Goal: Use online tool/utility: Utilize a website feature to perform a specific function

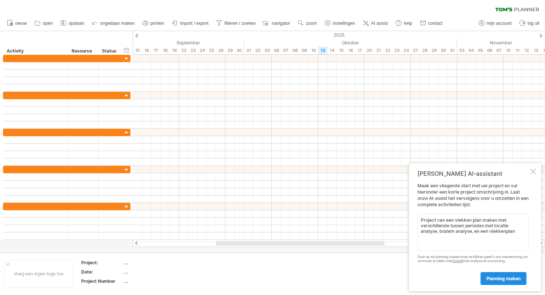
type textarea "Project van een vlekken plan maken met verschillende tussen periodes met locati…"
click at [514, 278] on span "planning maken" at bounding box center [503, 279] width 34 height 6
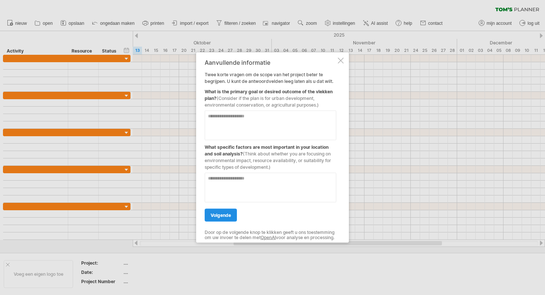
click at [226, 213] on span "volgende" at bounding box center [221, 215] width 20 height 6
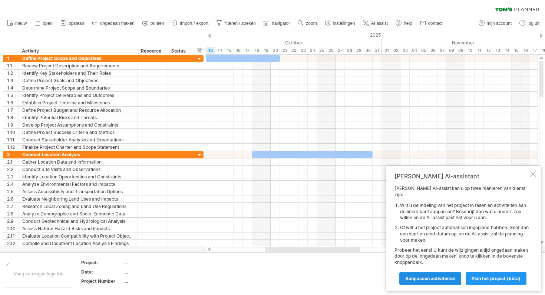
click at [420, 279] on span "Aanpassen activiteiten" at bounding box center [430, 279] width 50 height 6
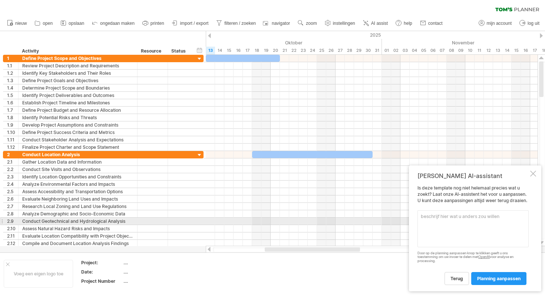
click at [447, 222] on textarea at bounding box center [472, 229] width 111 height 37
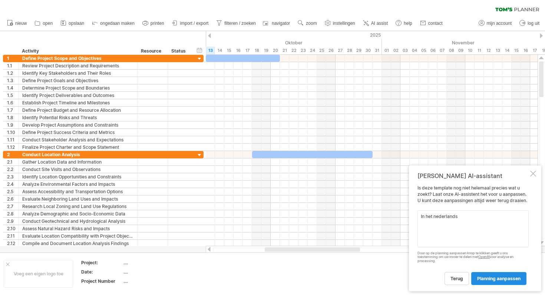
type textarea "In het nederlands"
click at [498, 279] on span "planning aanpassen" at bounding box center [498, 279] width 43 height 6
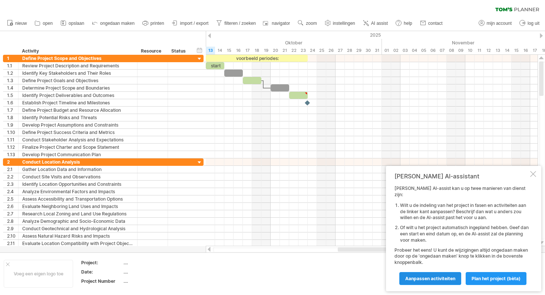
click at [450, 279] on span "Aanpassen activiteiten" at bounding box center [430, 279] width 50 height 6
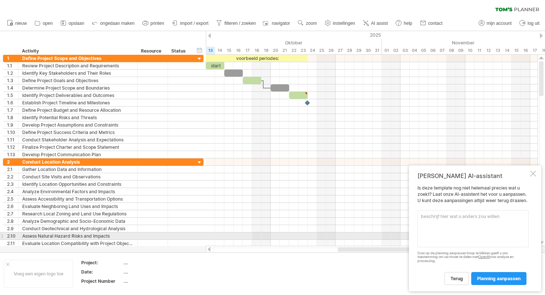
click at [451, 233] on textarea at bounding box center [472, 229] width 111 height 37
type textarea "o"
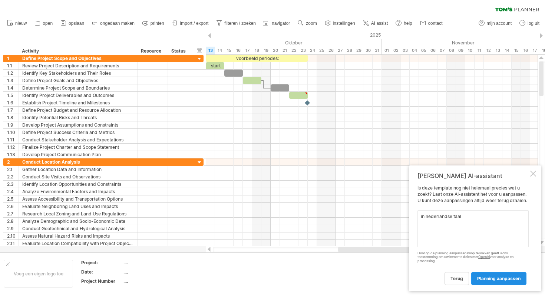
type textarea "in nederlandse taal"
click at [492, 285] on link "planning aanpassen" at bounding box center [498, 278] width 55 height 13
